Goal: Task Accomplishment & Management: Manage account settings

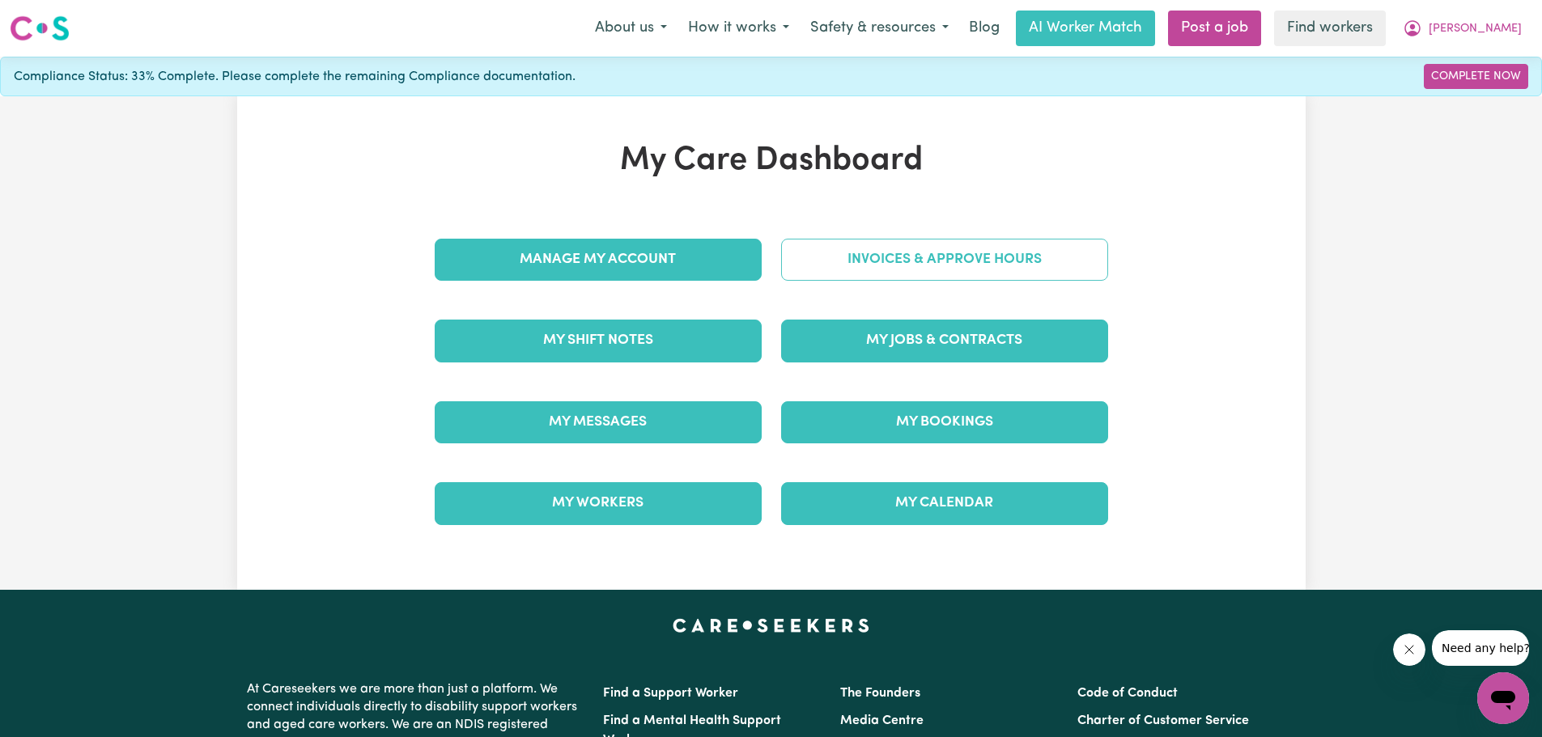
click at [974, 259] on link "Invoices & Approve Hours" at bounding box center [944, 260] width 327 height 42
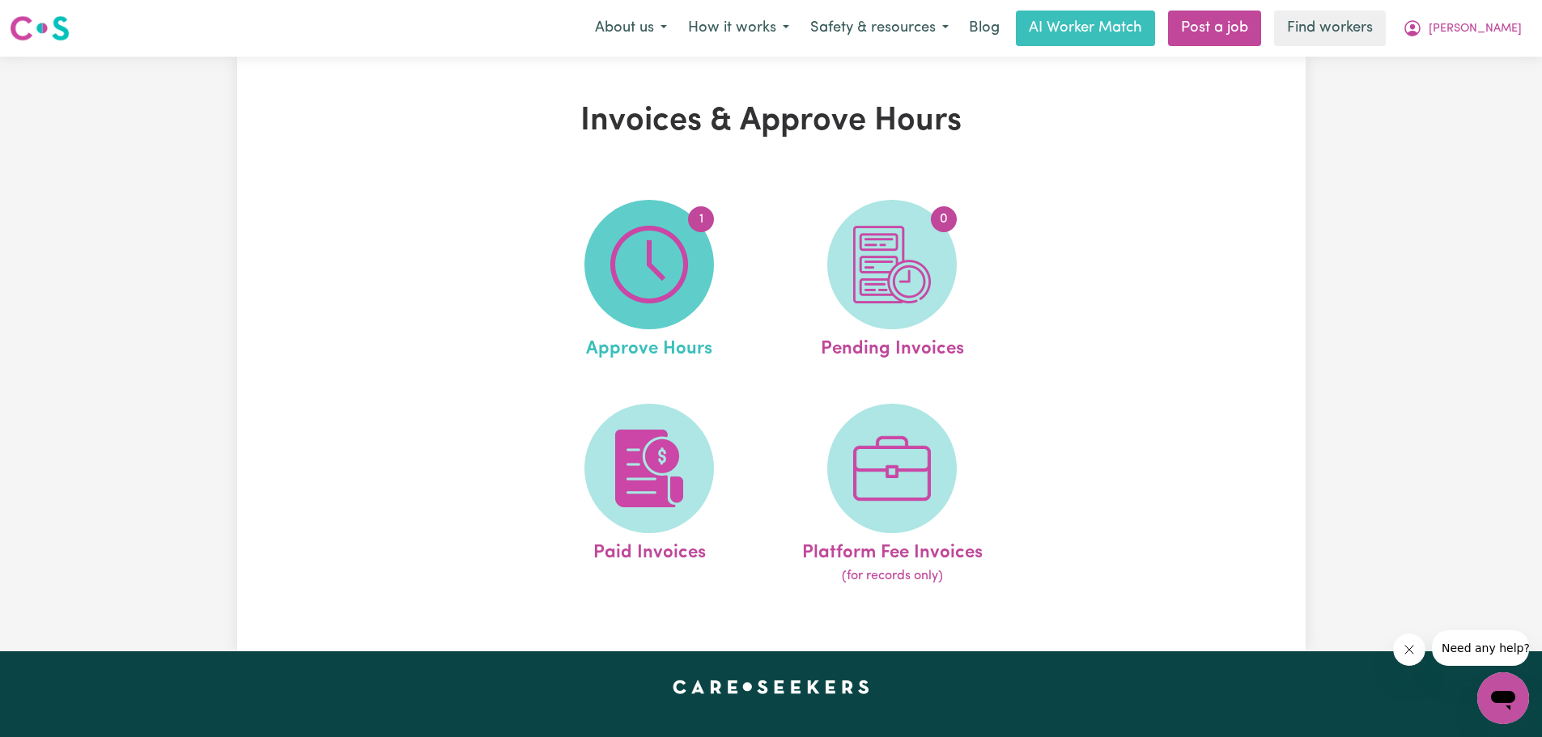
click at [678, 287] on img at bounding box center [649, 265] width 78 height 78
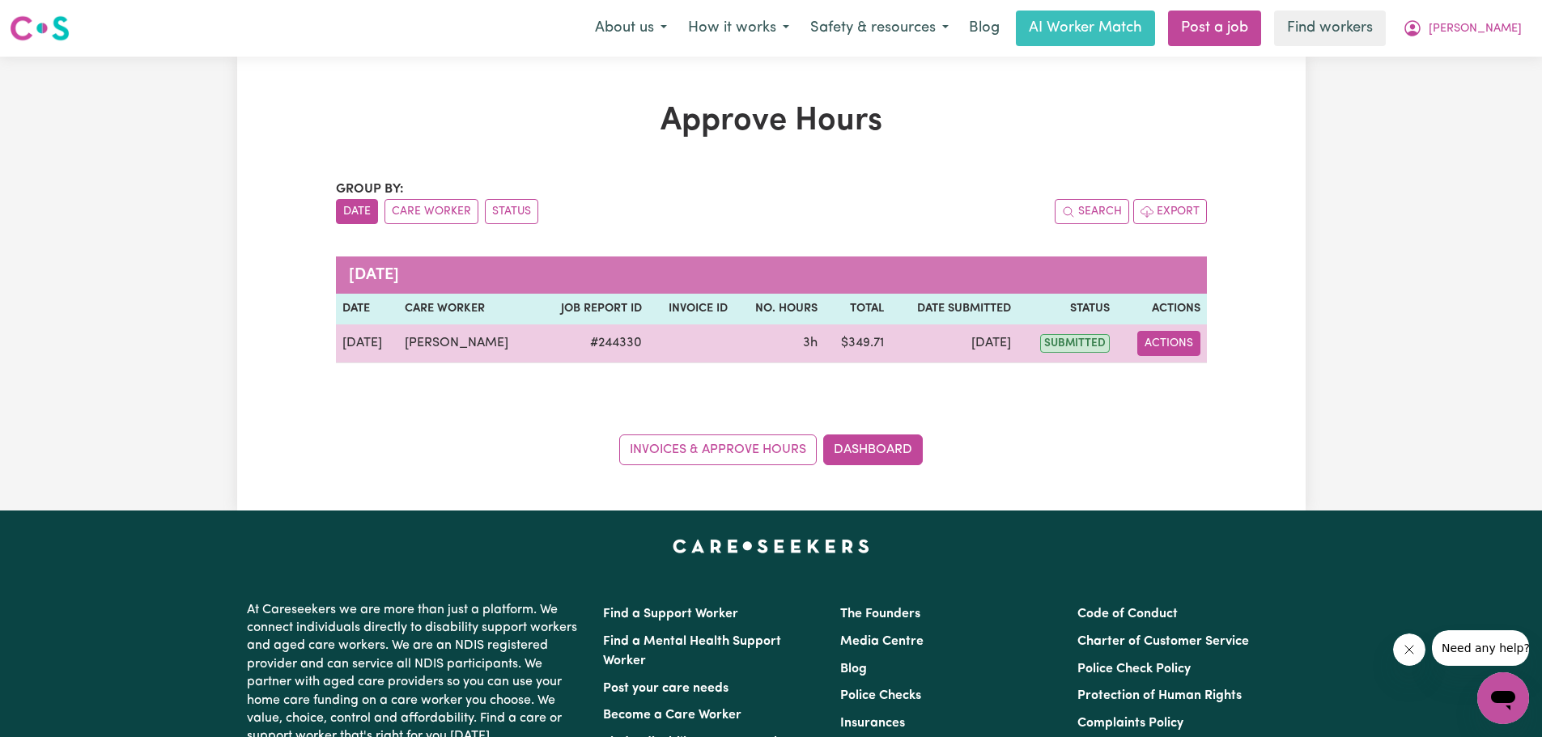
click at [1174, 344] on button "Actions" at bounding box center [1168, 343] width 63 height 25
click at [1171, 386] on link "View Job Report" at bounding box center [1210, 381] width 138 height 32
select select "pm"
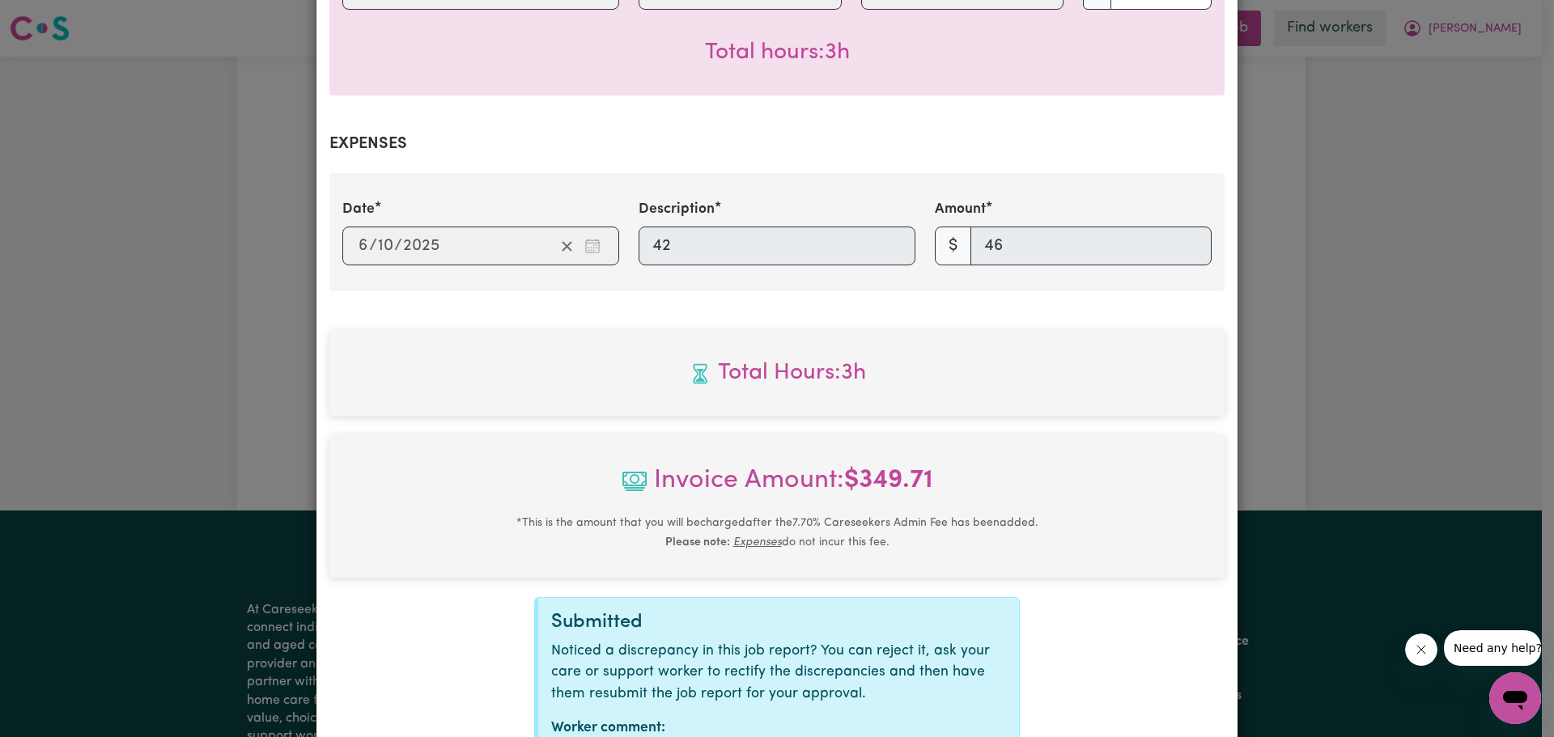
scroll to position [610, 0]
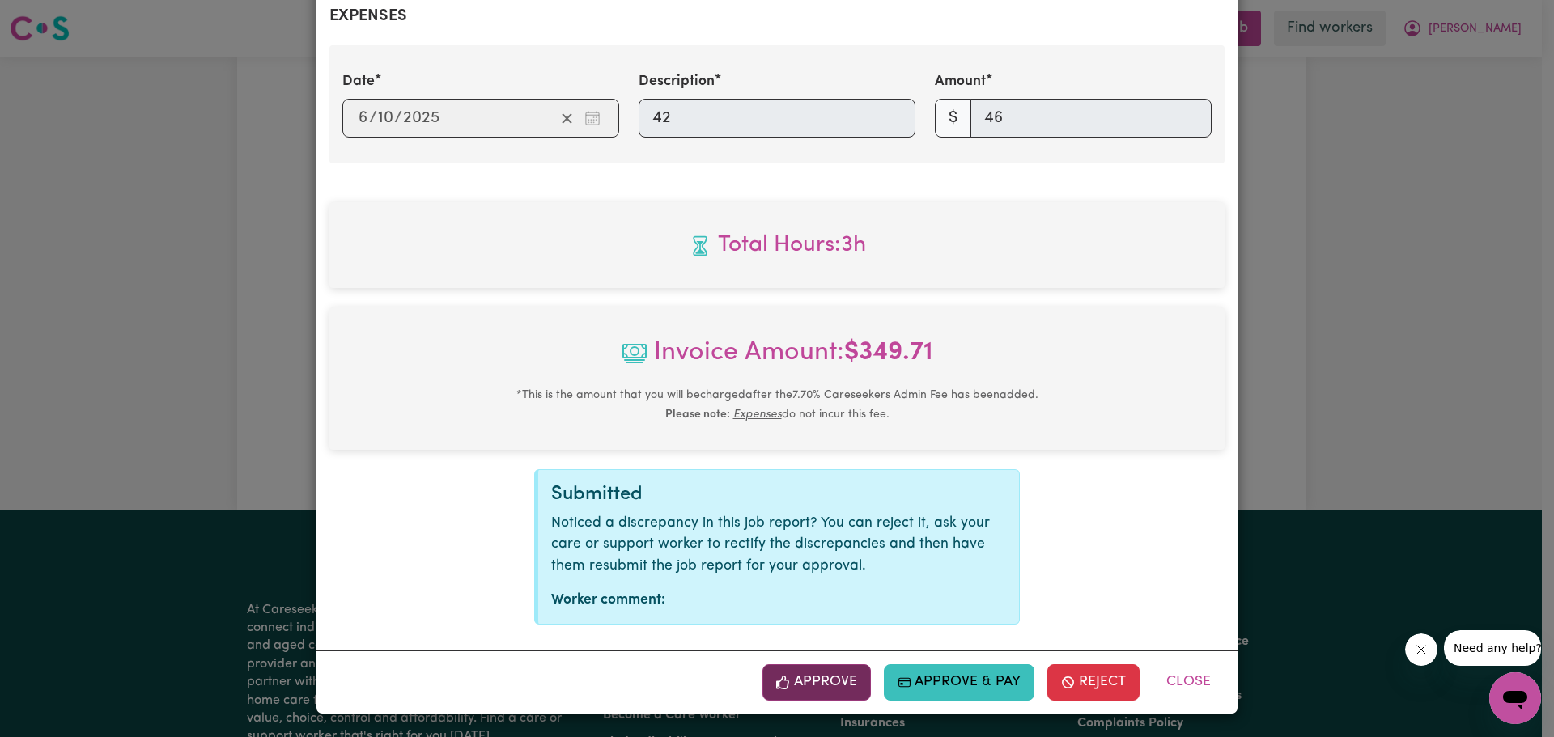
click at [820, 679] on button "Approve" at bounding box center [816, 682] width 108 height 36
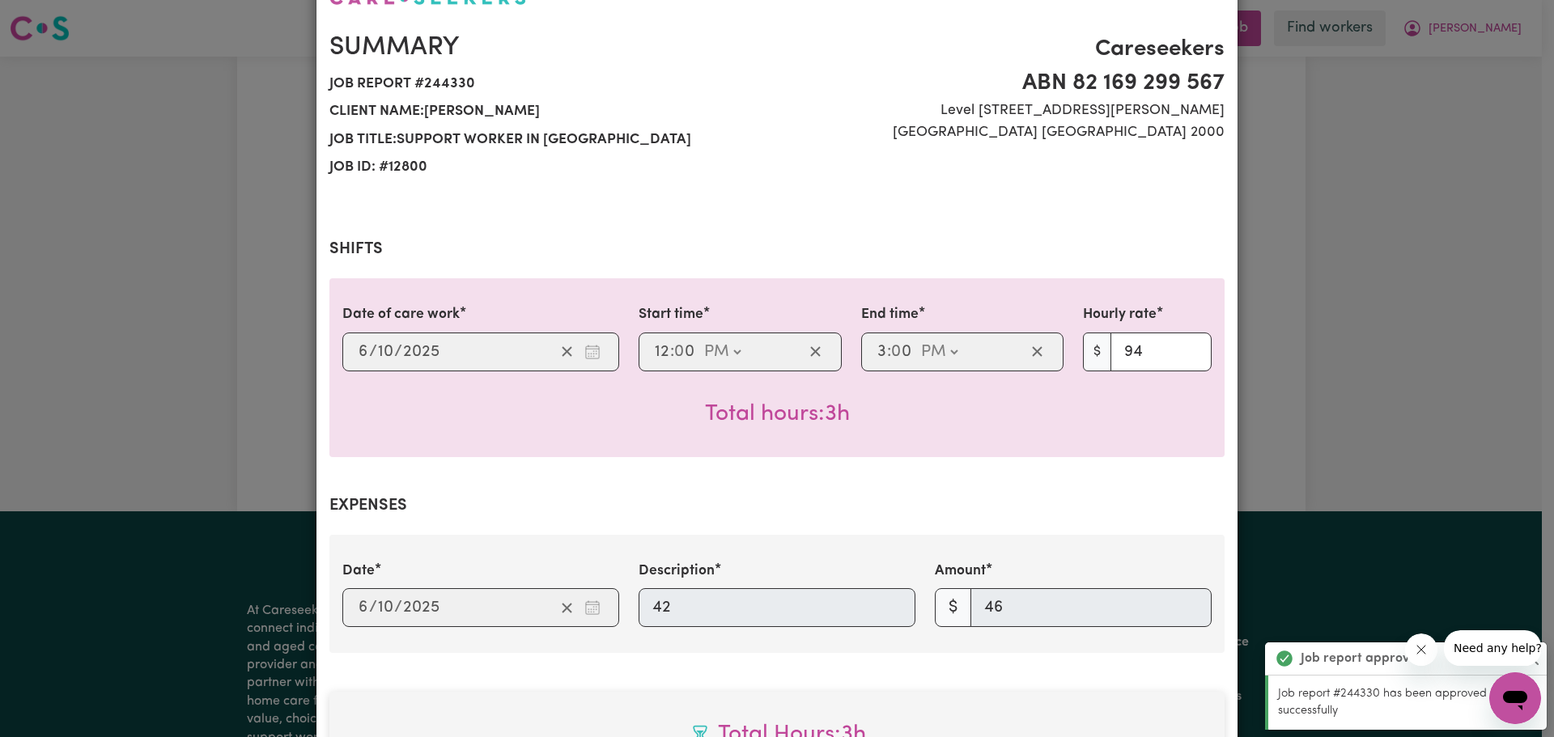
scroll to position [0, 0]
